Goal: Information Seeking & Learning: Learn about a topic

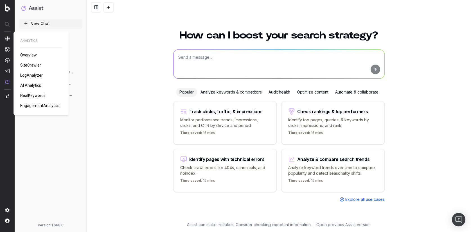
click at [29, 82] on div "ANALYTICS Overview SiteCrawler LogAnalyzer AI Analytics RealKeywords Engagement…" at bounding box center [41, 74] width 42 height 70
click at [30, 86] on span "AI Analytics" at bounding box center [30, 85] width 21 height 4
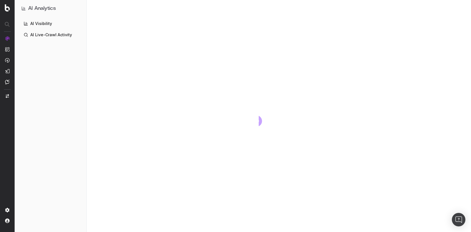
click at [46, 33] on link "AI Live-Crawl Activity" at bounding box center [50, 34] width 63 height 9
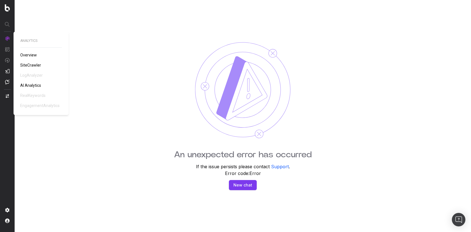
click at [30, 81] on div "ANALYTICS Overview SiteCrawler LogAnalyzer AI Analytics RealKeywords Engagement…" at bounding box center [41, 74] width 42 height 70
click at [30, 82] on div "ANALYTICS Overview SiteCrawler LogAnalyzer AI Analytics RealKeywords Engagement…" at bounding box center [41, 74] width 42 height 70
click at [31, 85] on span "AI Analytics" at bounding box center [30, 85] width 21 height 4
click at [26, 64] on span "SiteCrawler" at bounding box center [30, 65] width 21 height 4
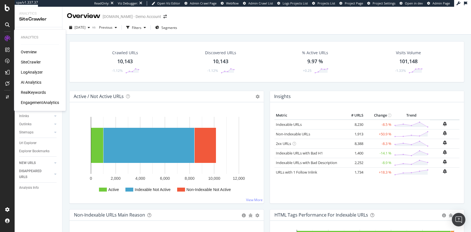
click at [24, 82] on div "AI Analytics" at bounding box center [31, 83] width 21 height 6
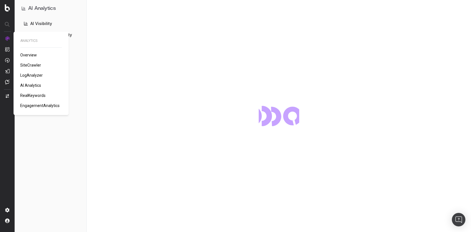
click at [38, 73] on span "LogAnalyzer" at bounding box center [31, 75] width 22 height 4
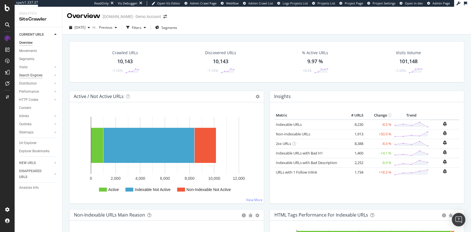
click at [40, 73] on div "Search Engines" at bounding box center [30, 76] width 23 height 6
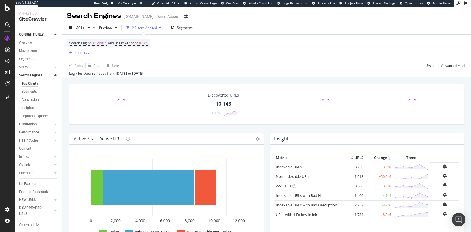
click at [55, 77] on div at bounding box center [56, 76] width 6 height 6
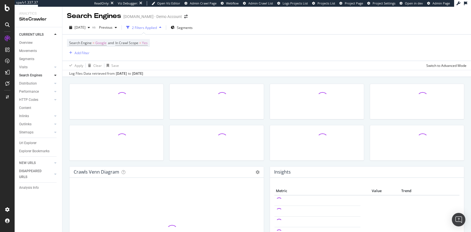
click at [55, 77] on div at bounding box center [56, 76] width 6 height 6
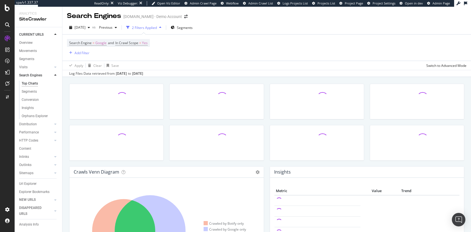
click at [55, 77] on div at bounding box center [56, 76] width 6 height 6
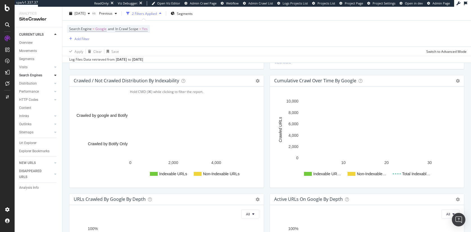
scroll to position [216, 0]
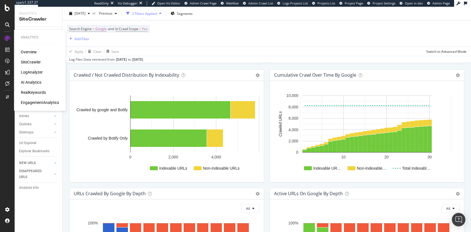
click at [31, 35] on div "Analytics Overview SiteCrawler LogAnalyzer AI Analytics RealKeywords Engagement…" at bounding box center [39, 70] width 47 height 79
click at [30, 36] on div "Analytics" at bounding box center [40, 37] width 38 height 5
click at [30, 51] on div "Overview" at bounding box center [29, 52] width 16 height 6
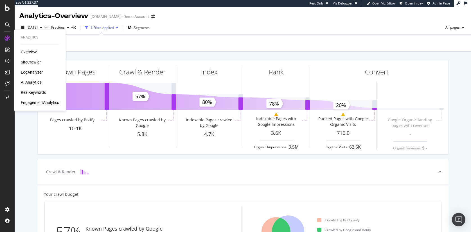
click at [35, 82] on div "AI Analytics" at bounding box center [31, 83] width 21 height 6
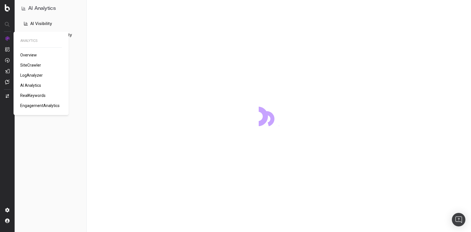
click at [41, 95] on span "RealKeywords" at bounding box center [32, 95] width 25 height 4
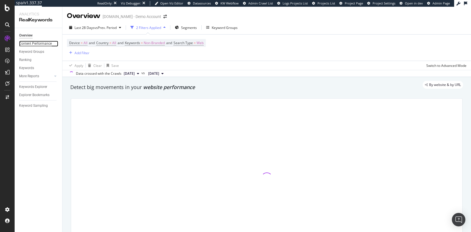
click at [38, 42] on div "Content Performance" at bounding box center [35, 44] width 33 height 6
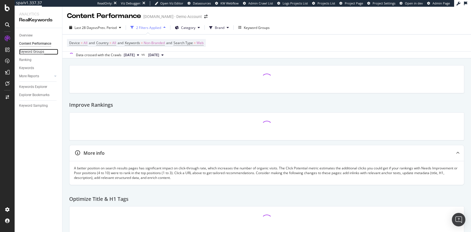
click at [32, 51] on div "Keyword Groups" at bounding box center [31, 52] width 25 height 6
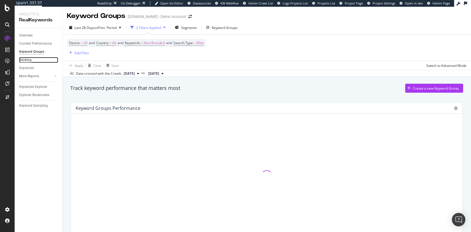
click at [28, 60] on div "Ranking" at bounding box center [25, 60] width 12 height 6
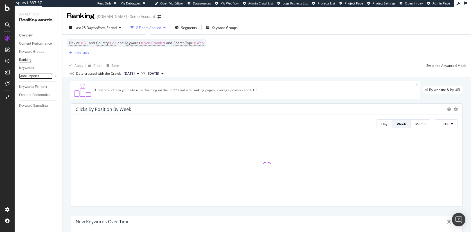
click at [25, 75] on div "More Reports" at bounding box center [29, 76] width 20 height 6
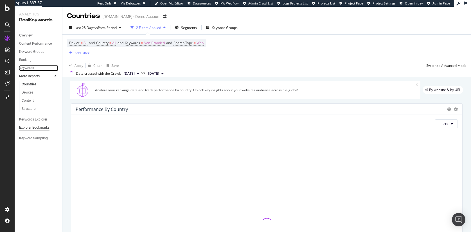
click at [30, 67] on div "Keywords" at bounding box center [26, 68] width 15 height 6
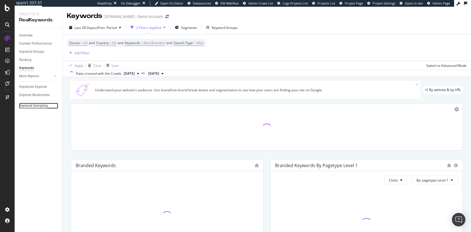
click at [32, 104] on div "Keyword Sampling" at bounding box center [33, 106] width 29 height 6
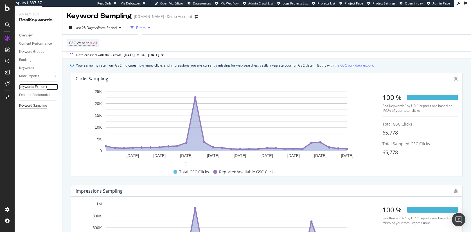
click at [33, 86] on div "Keywords Explorer" at bounding box center [33, 87] width 28 height 6
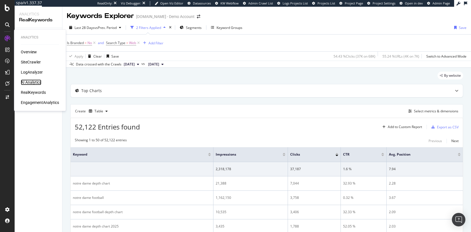
click at [28, 82] on div "AI Analytics" at bounding box center [31, 83] width 21 height 6
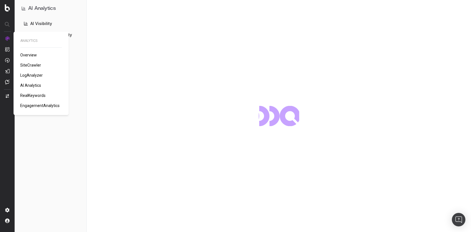
click at [26, 64] on span "SiteCrawler" at bounding box center [30, 65] width 21 height 4
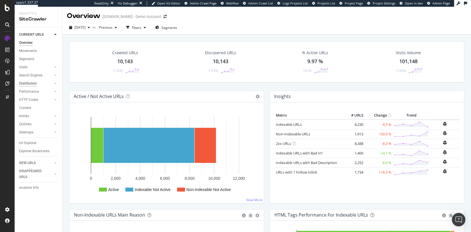
click at [31, 86] on div "Distribution" at bounding box center [28, 84] width 18 height 6
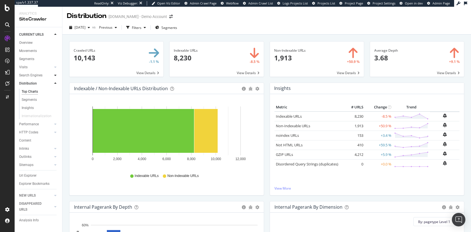
click at [55, 75] on icon at bounding box center [55, 75] width 2 height 3
click at [56, 77] on icon at bounding box center [55, 75] width 2 height 3
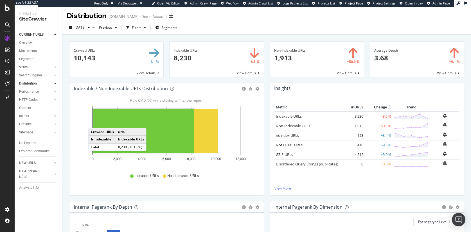
click at [39, 65] on link "Visits" at bounding box center [35, 67] width 33 height 6
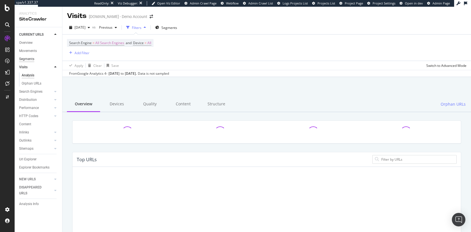
click at [30, 61] on div "Segments" at bounding box center [26, 59] width 15 height 6
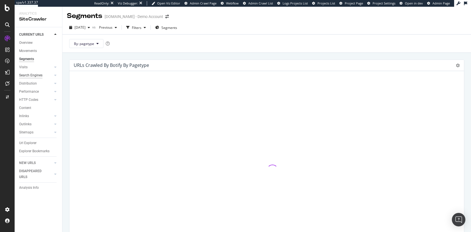
click at [36, 73] on div "Search Engines" at bounding box center [30, 76] width 23 height 6
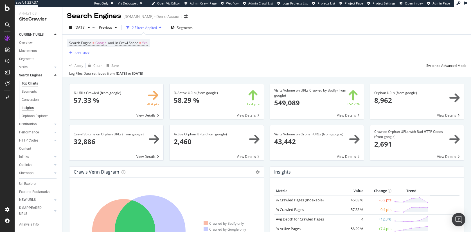
click at [32, 106] on div "Insights" at bounding box center [28, 108] width 12 height 6
